Goal: Task Accomplishment & Management: Manage account settings

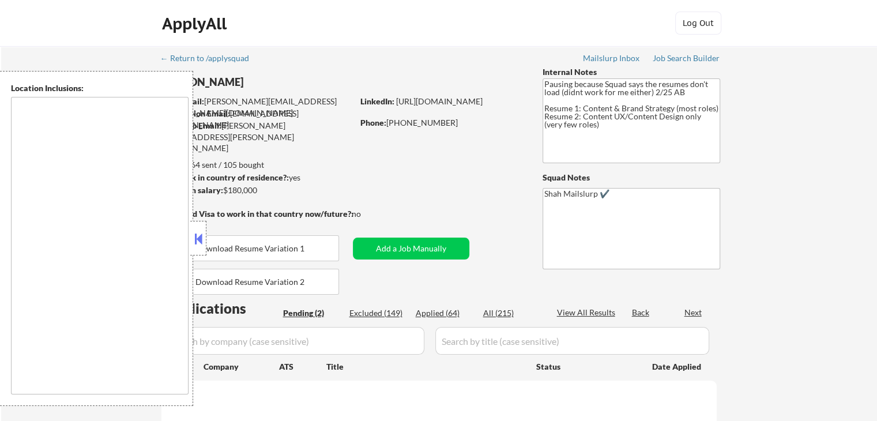
select select ""pending""
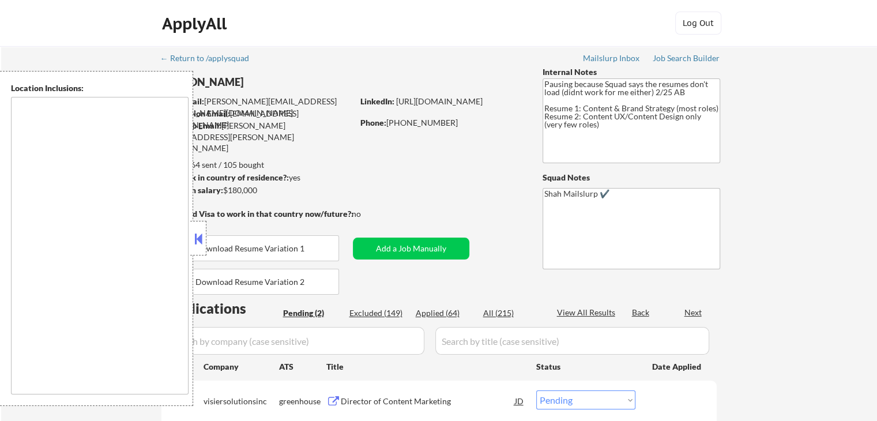
type textarea "[GEOGRAPHIC_DATA], [GEOGRAPHIC_DATA] [GEOGRAPHIC_DATA], [GEOGRAPHIC_DATA], [GEO…"
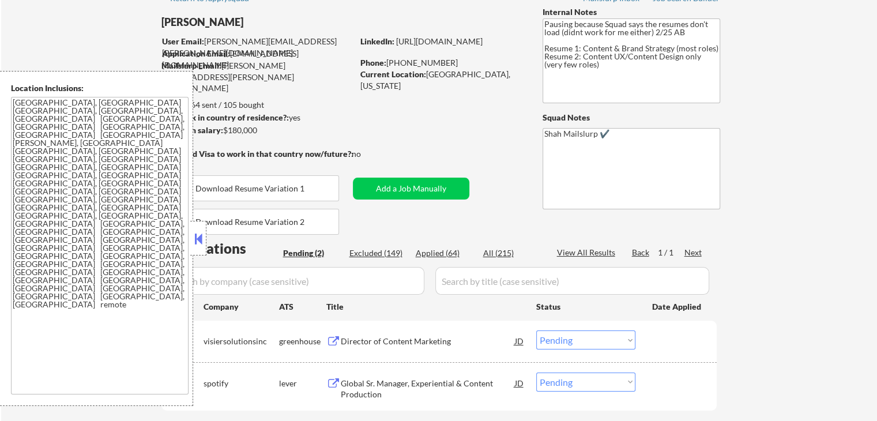
scroll to position [173, 0]
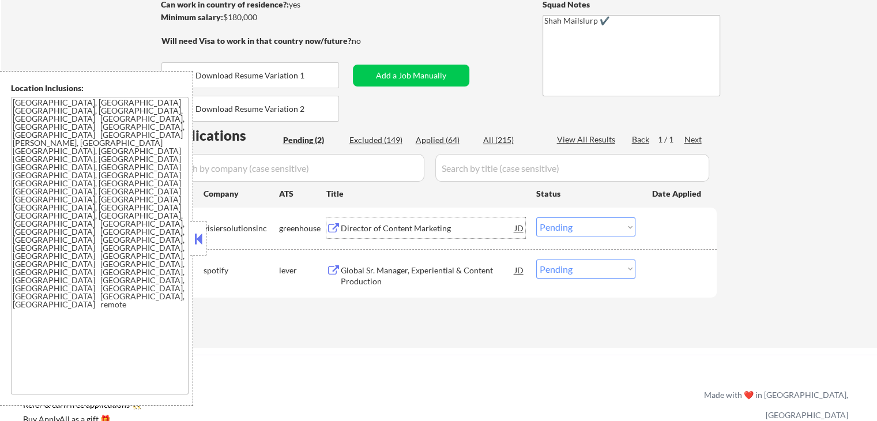
click at [363, 234] on div "Director of Content Marketing" at bounding box center [428, 227] width 174 height 21
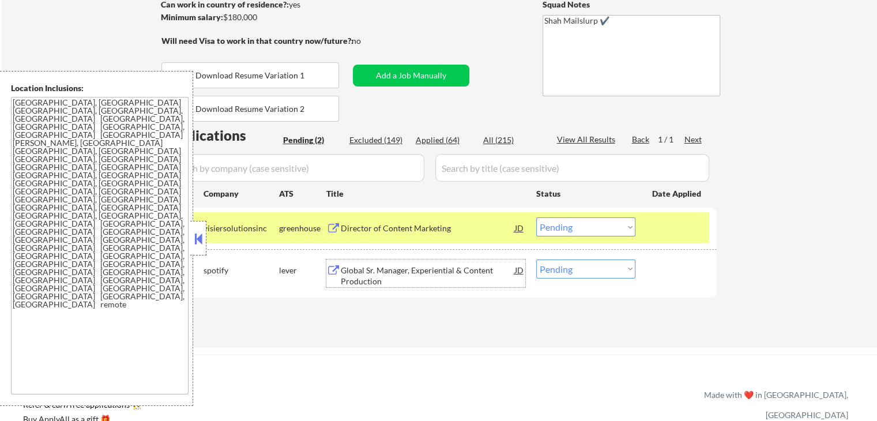
click at [369, 272] on div "Global Sr. Manager, Experiential & Content Production" at bounding box center [428, 276] width 174 height 22
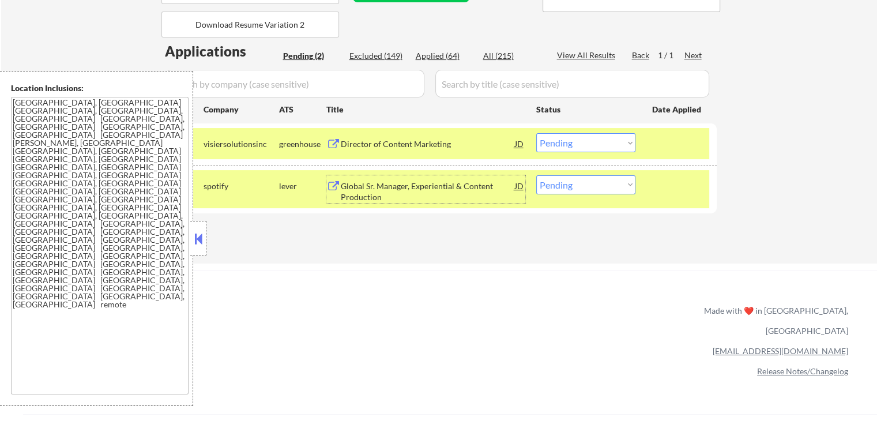
scroll to position [346, 0]
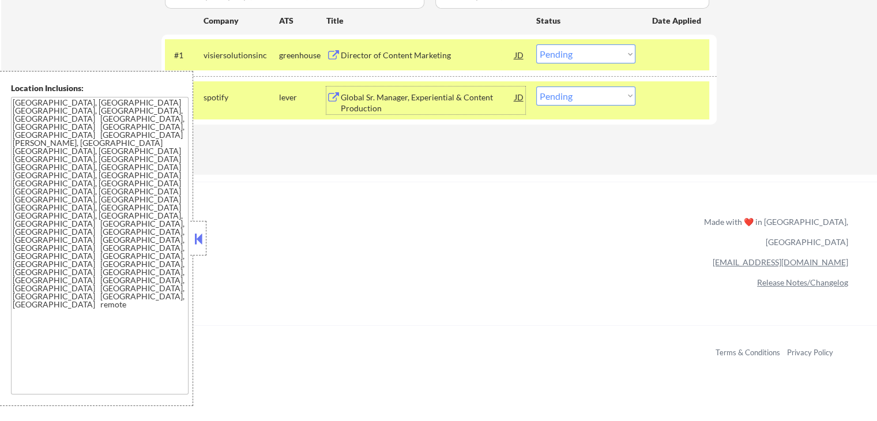
click at [579, 96] on select "Choose an option... Pending Applied Excluded (Questions) Excluded (Expired) Exc…" at bounding box center [585, 96] width 99 height 19
select select ""applied""
click at [536, 87] on select "Choose an option... Pending Applied Excluded (Questions) Excluded (Expired) Exc…" at bounding box center [585, 96] width 99 height 19
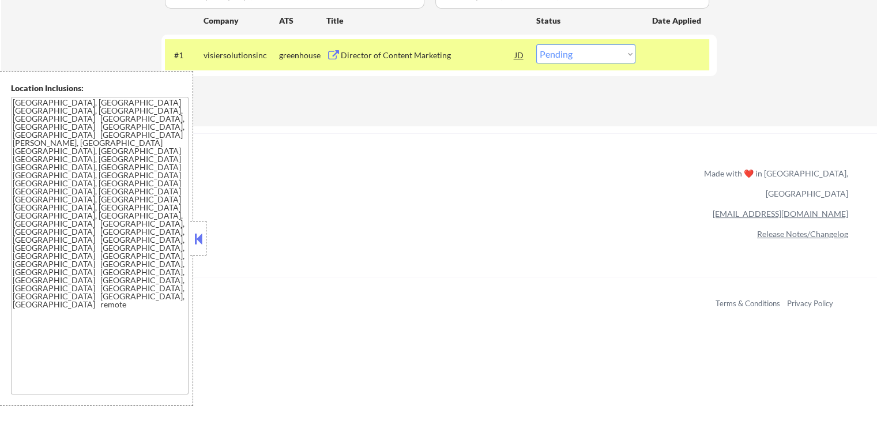
click at [566, 56] on select "Choose an option... Pending Applied Excluded (Questions) Excluded (Expired) Exc…" at bounding box center [585, 53] width 99 height 19
select select ""applied""
click at [536, 44] on select "Choose an option... Pending Applied Excluded (Questions) Excluded (Expired) Exc…" at bounding box center [585, 53] width 99 height 19
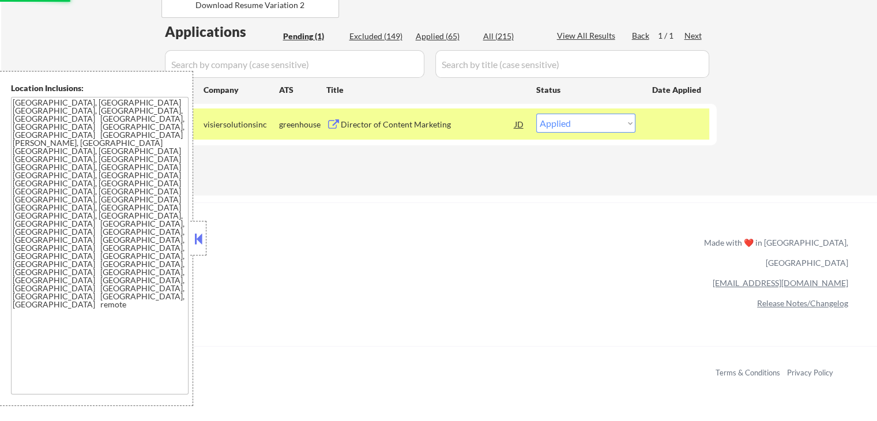
scroll to position [173, 0]
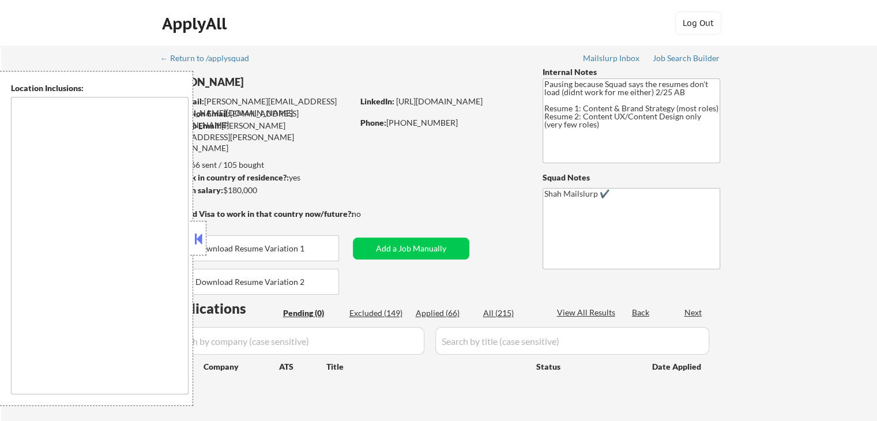
type textarea "[GEOGRAPHIC_DATA], [GEOGRAPHIC_DATA] [GEOGRAPHIC_DATA], [GEOGRAPHIC_DATA], [GEO…"
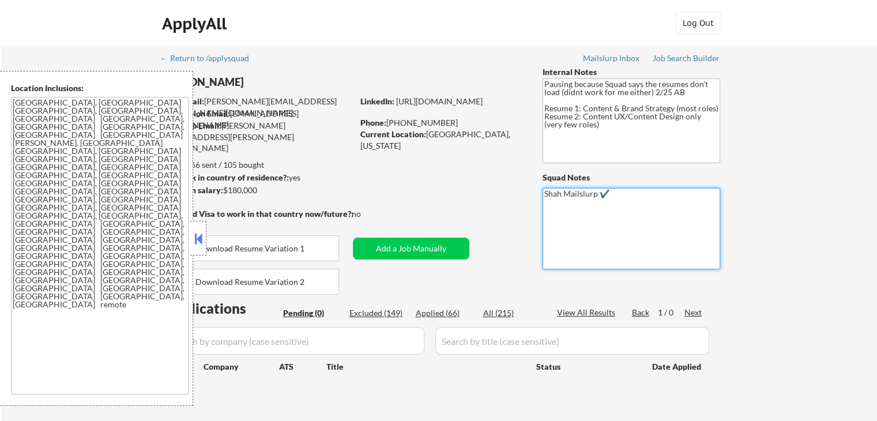
drag, startPoint x: 567, startPoint y: 187, endPoint x: 534, endPoint y: 183, distance: 33.8
click at [534, 183] on div "← Return to /applysquad Mailslurp Inbox Job Search Builder [PERSON_NAME] User E…" at bounding box center [440, 233] width 576 height 375
click at [791, 204] on div "← Return to /applysquad Mailslurp Inbox Job Search Builder [PERSON_NAME] User E…" at bounding box center [439, 238] width 876 height 385
click at [204, 236] on button at bounding box center [198, 238] width 13 height 17
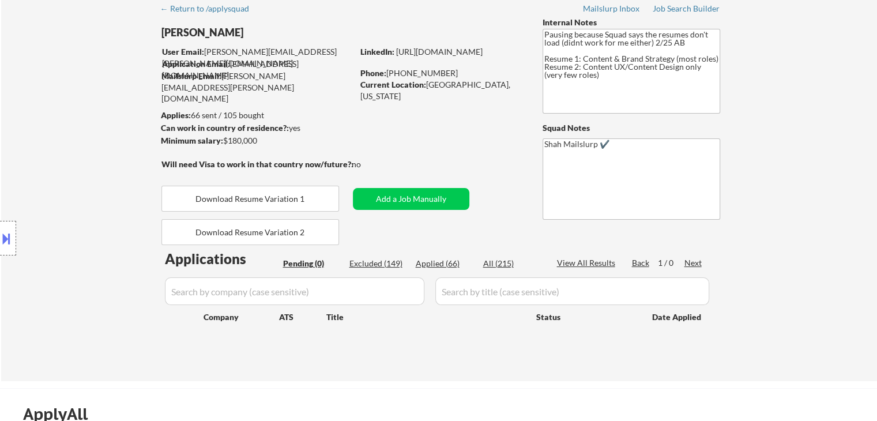
scroll to position [173, 0]
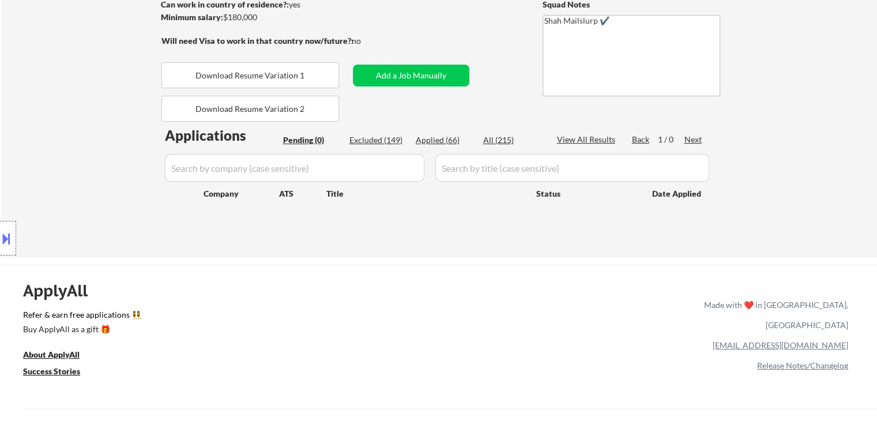
click at [667, 328] on div "ApplyAll Refer & earn free applications 👯‍♀️ Buy ApplyAll as a gift 🎁 About App…" at bounding box center [438, 364] width 877 height 183
